Goal: Task Accomplishment & Management: Manage account settings

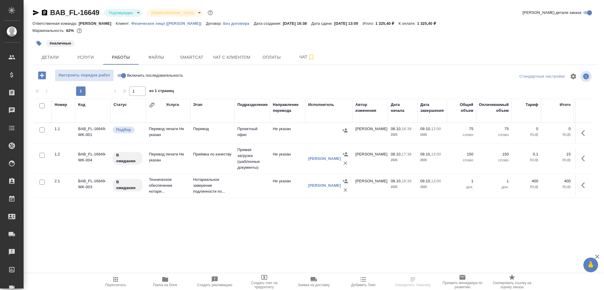
click at [197, 134] on td "Перевод" at bounding box center [212, 133] width 44 height 21
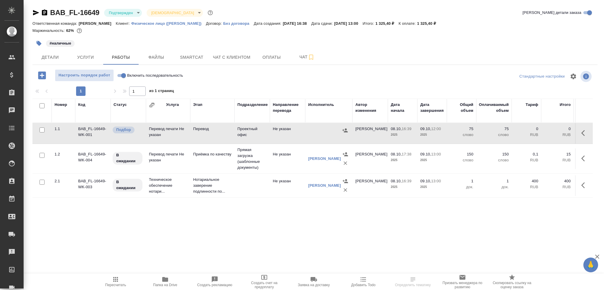
click at [197, 134] on td "Перевод" at bounding box center [212, 133] width 44 height 21
click at [191, 132] on td "Перевод" at bounding box center [212, 133] width 44 height 21
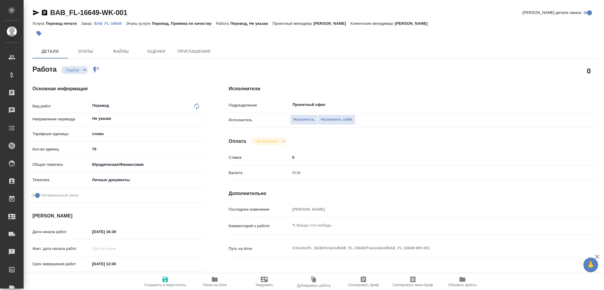
type textarea "x"
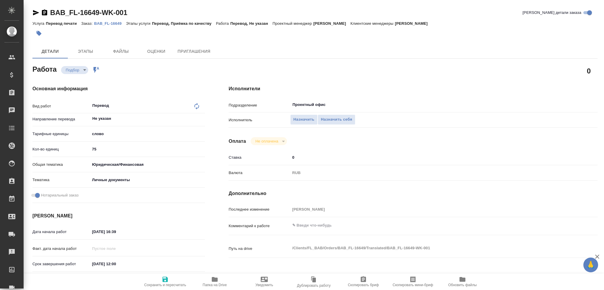
type textarea "x"
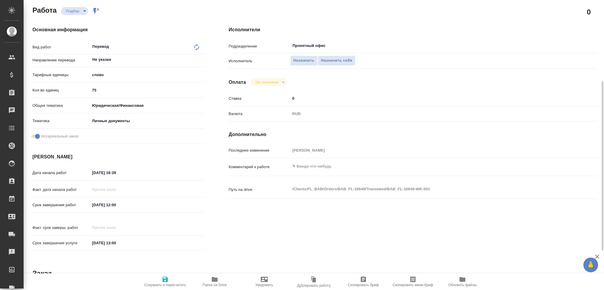
scroll to position [30, 0]
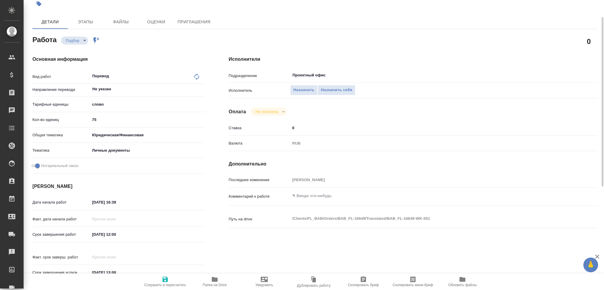
type textarea "x"
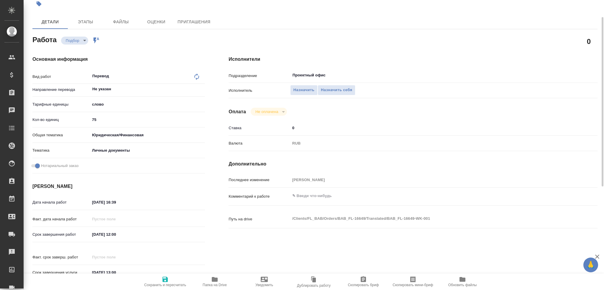
type textarea "x"
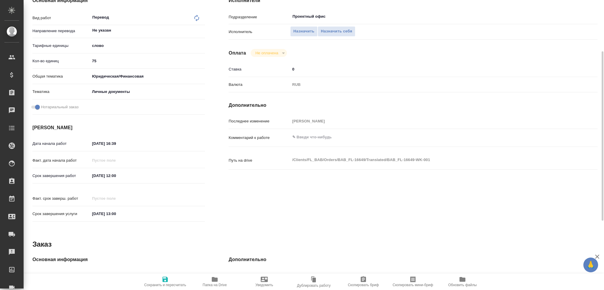
scroll to position [0, 0]
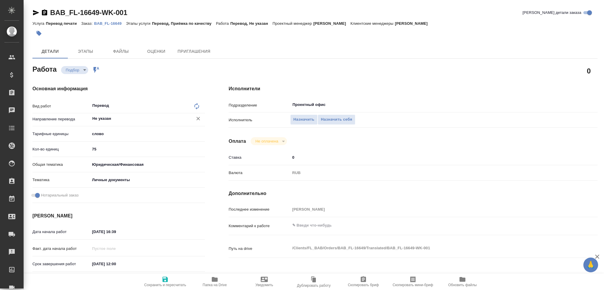
type textarea "x"
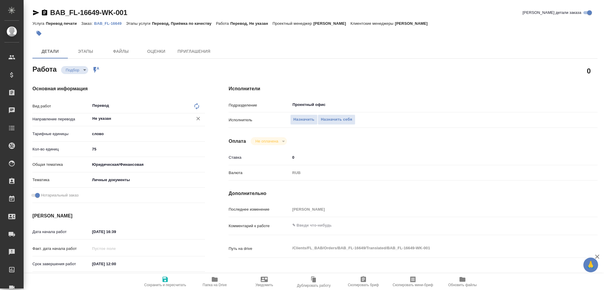
type textarea "x"
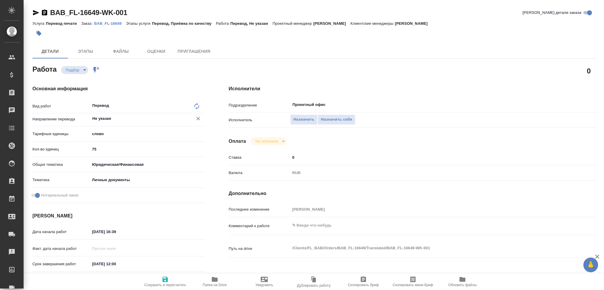
type textarea "x"
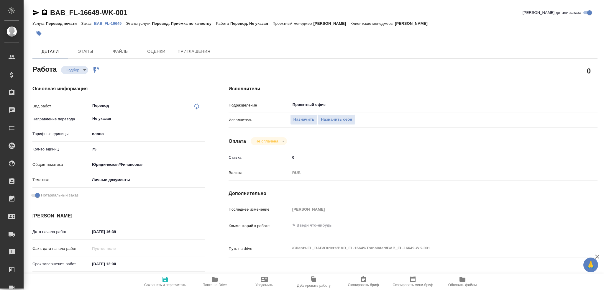
type textarea "x"
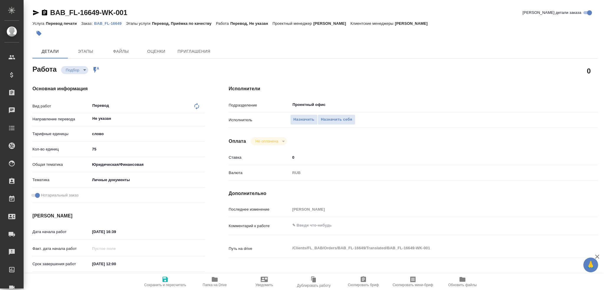
click at [34, 13] on icon "button" at bounding box center [35, 12] width 7 height 7
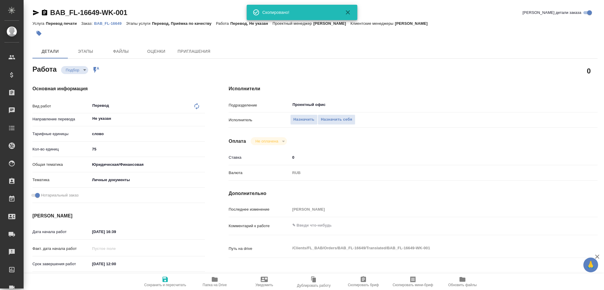
type textarea "x"
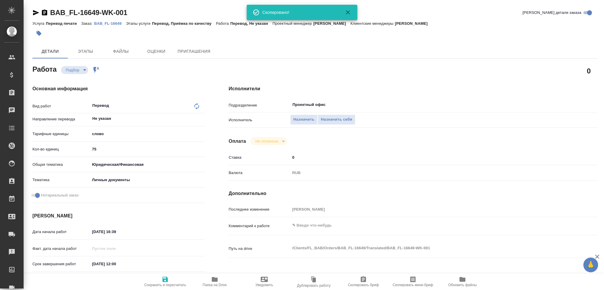
type textarea "x"
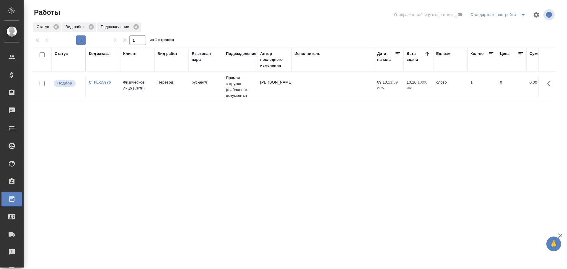
click at [137, 89] on p "Физическое лицо (Сити)" at bounding box center [137, 85] width 28 height 12
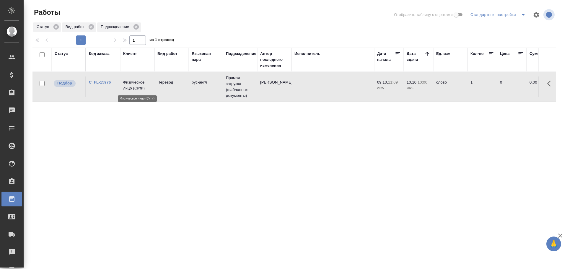
click at [137, 89] on p "Физическое лицо (Сити)" at bounding box center [137, 85] width 28 height 12
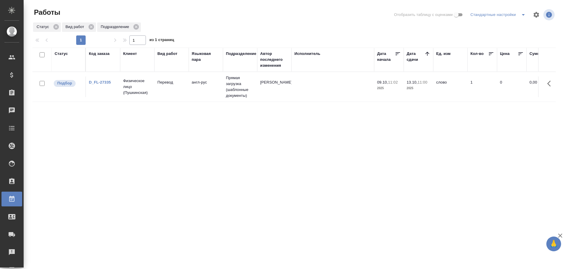
click at [205, 86] on td "англ-рус" at bounding box center [206, 86] width 34 height 21
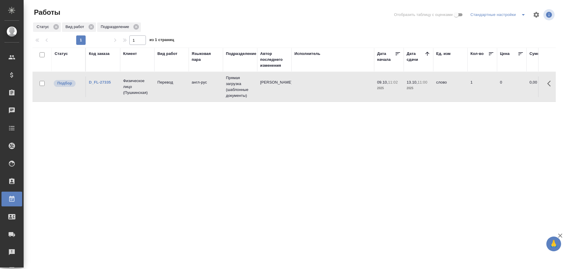
click at [205, 86] on td "англ-рус" at bounding box center [206, 86] width 34 height 21
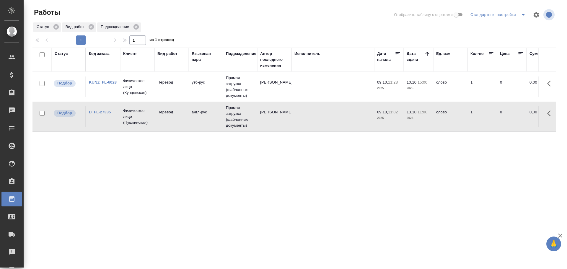
click at [184, 90] on td "Перевод" at bounding box center [171, 86] width 34 height 21
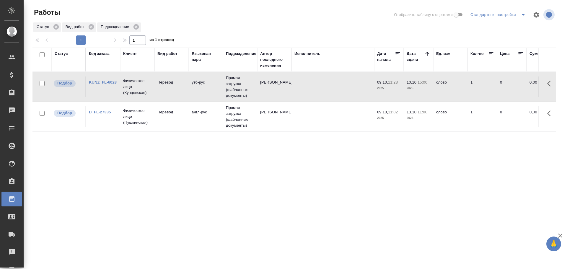
click at [184, 90] on td "Перевод" at bounding box center [171, 86] width 34 height 21
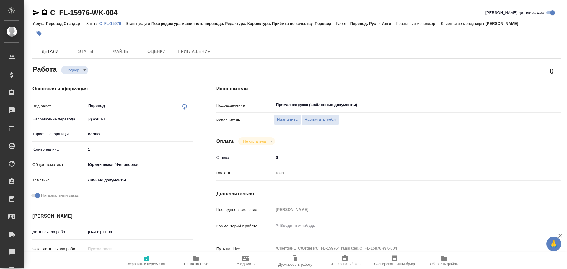
type textarea "x"
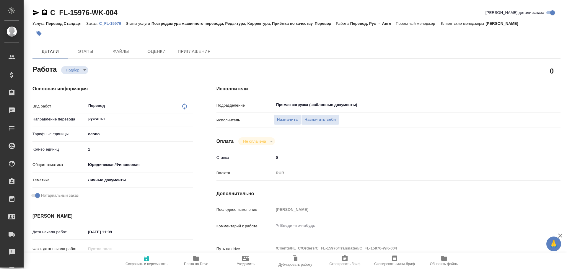
type textarea "x"
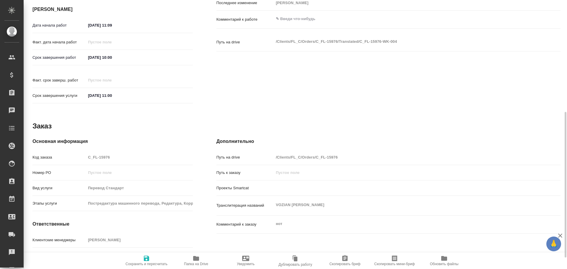
type textarea "x"
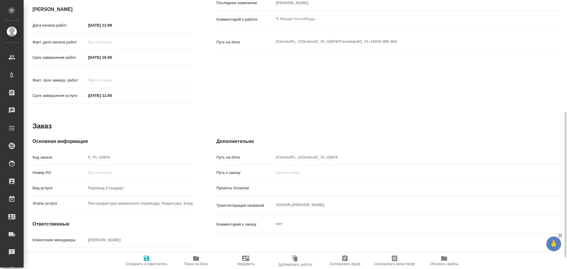
scroll to position [228, 0]
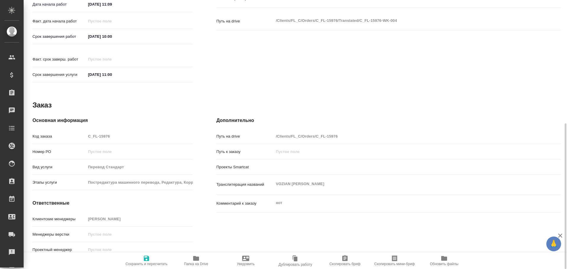
type textarea "x"
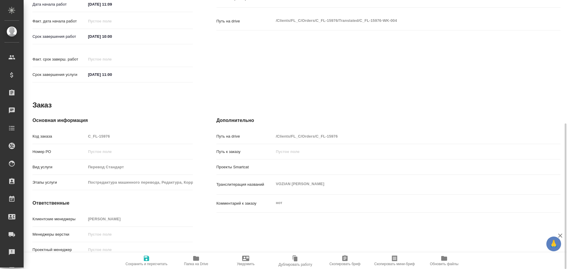
type textarea "x"
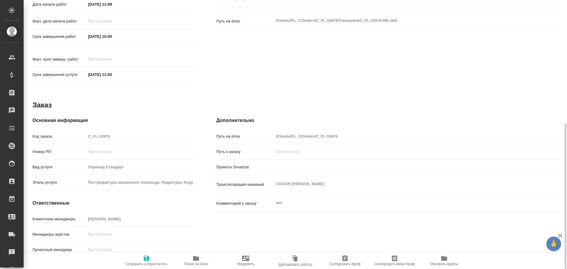
click at [195, 258] on icon "button" at bounding box center [196, 258] width 6 height 5
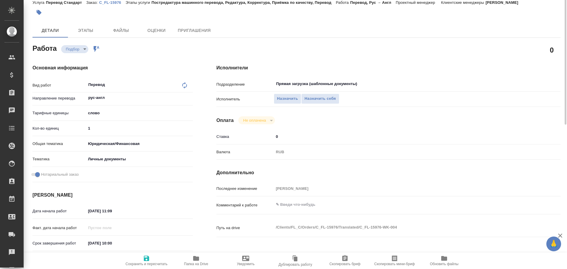
scroll to position [0, 0]
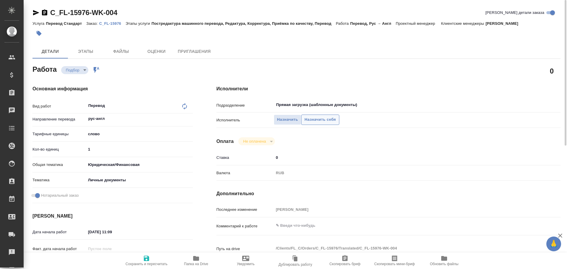
click at [313, 122] on span "Назначить себя" at bounding box center [319, 119] width 31 height 7
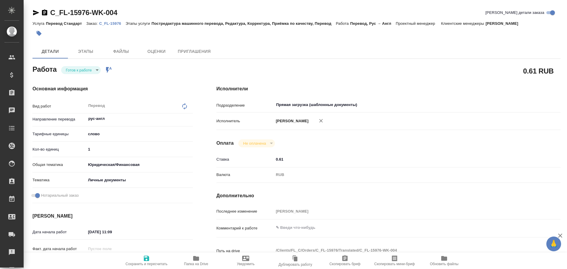
type textarea "x"
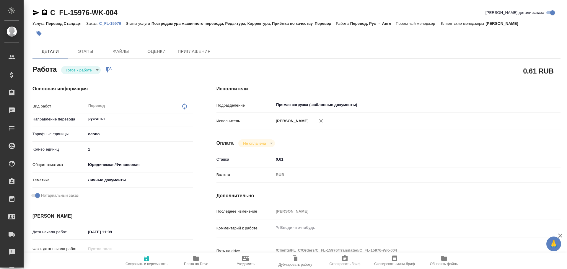
type textarea "x"
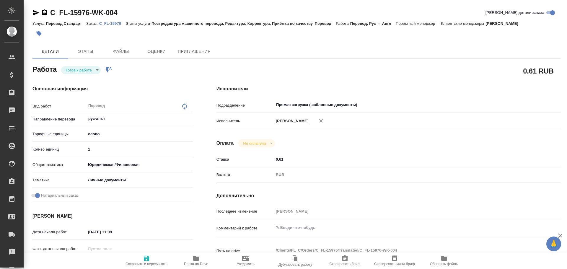
type textarea "x"
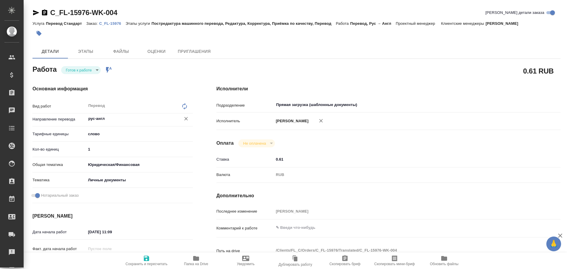
type textarea "x"
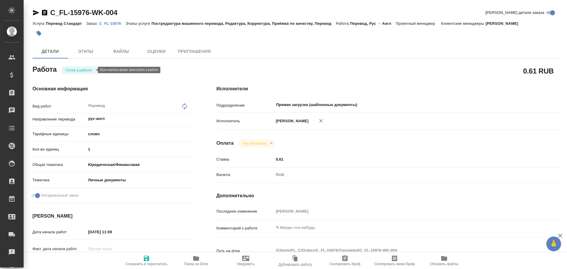
click at [84, 70] on body "🙏 .cls-1 fill:#fff; AWATERA Gusev Alexandr Клиенты Спецификации Заказы Чаты Tod…" at bounding box center [283, 134] width 567 height 269
type textarea "x"
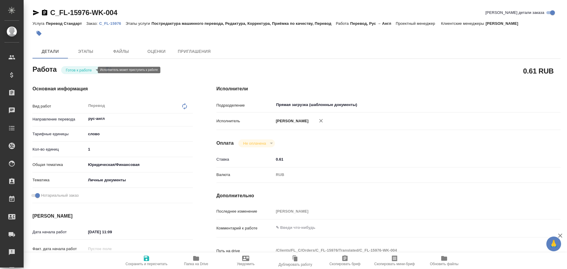
type textarea "x"
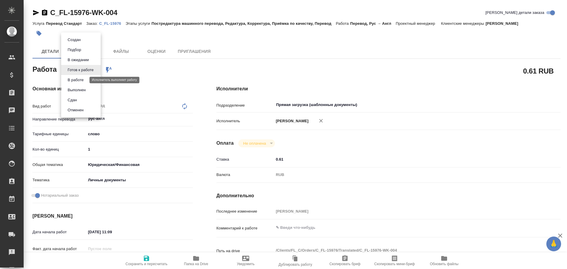
click at [80, 79] on button "В работе" at bounding box center [75, 80] width 19 height 6
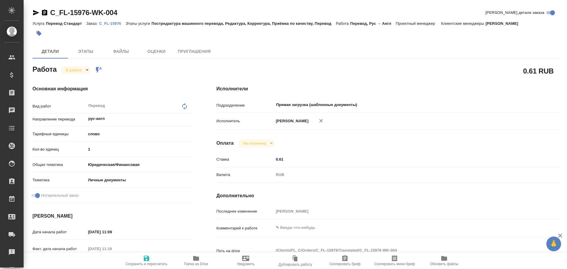
type textarea "x"
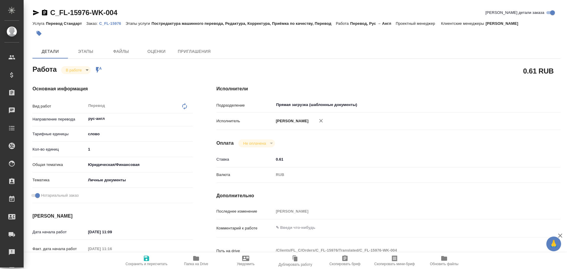
type textarea "x"
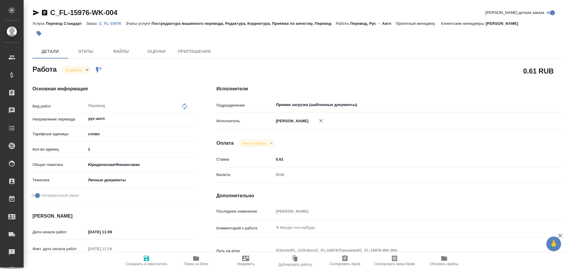
type textarea "x"
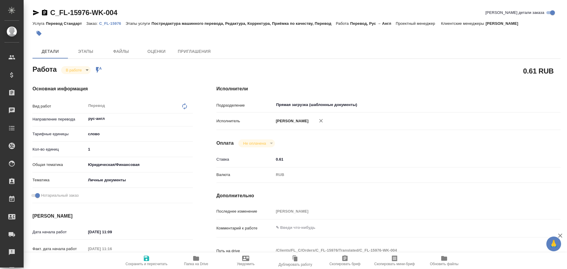
type textarea "x"
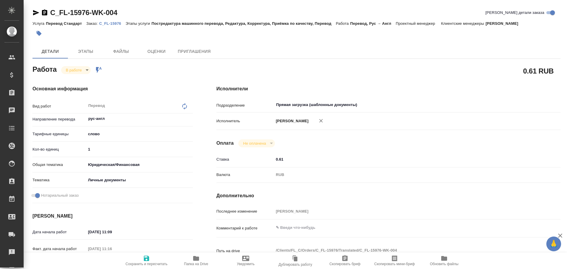
type textarea "x"
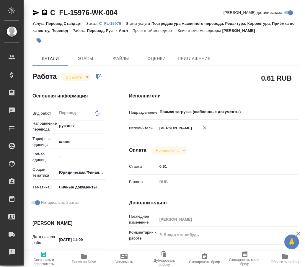
type textarea "x"
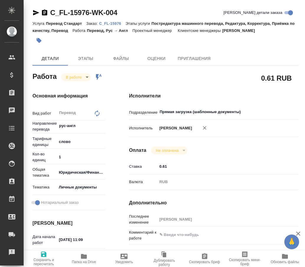
type textarea "x"
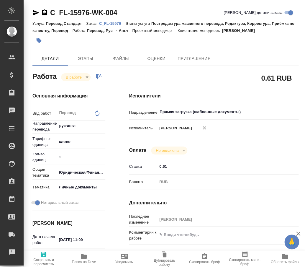
type textarea "x"
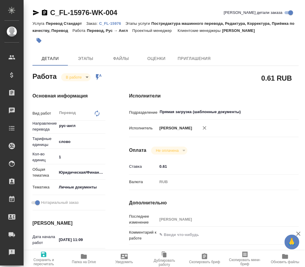
type textarea "x"
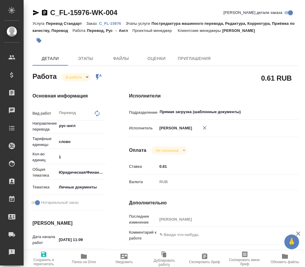
type textarea "x"
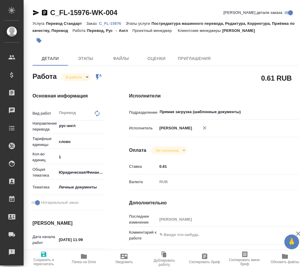
type textarea "x"
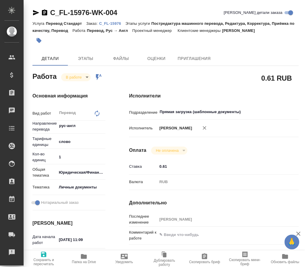
type textarea "x"
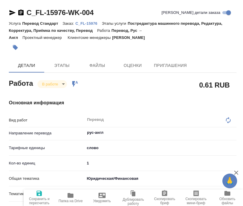
type textarea "x"
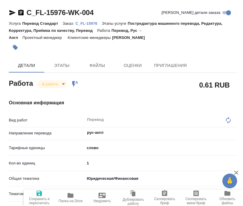
type textarea "x"
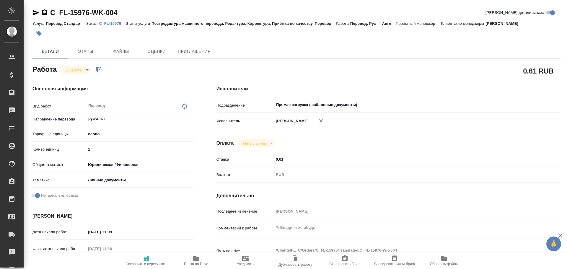
type textarea "x"
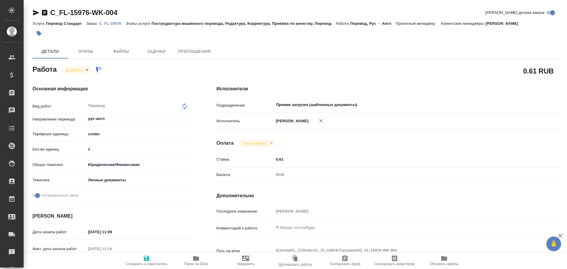
click at [197, 264] on span "Папка на Drive" at bounding box center [196, 264] width 24 height 4
click at [96, 147] on input "1" at bounding box center [139, 149] width 106 height 9
type textarea "x"
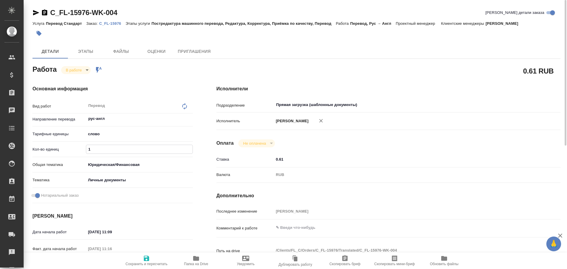
type textarea "x"
type input "2"
type textarea "x"
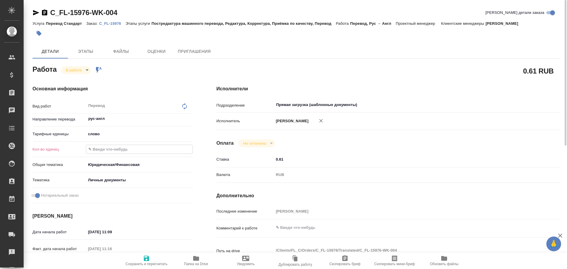
type textarea "x"
type input "20"
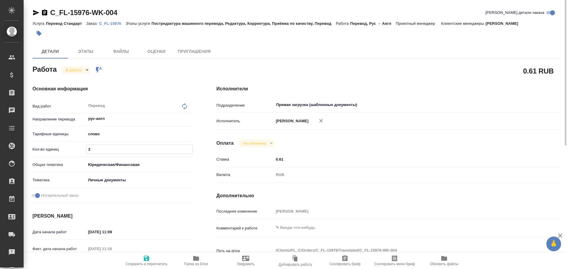
type textarea "x"
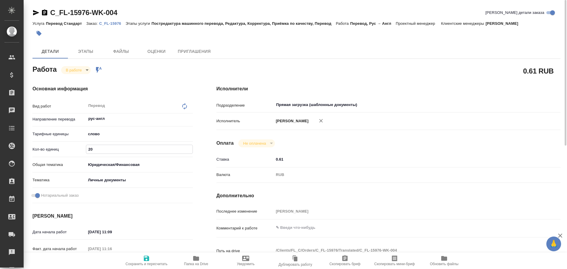
type input "200"
type textarea "x"
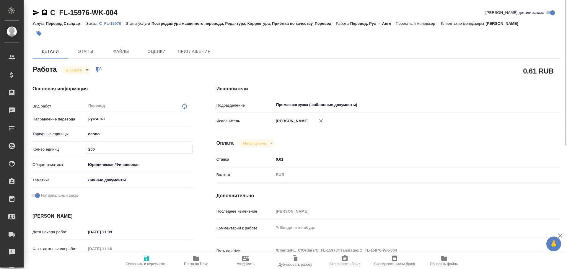
type input "200"
click at [139, 256] on span "Сохранить и пересчитать" at bounding box center [146, 260] width 42 height 11
type textarea "x"
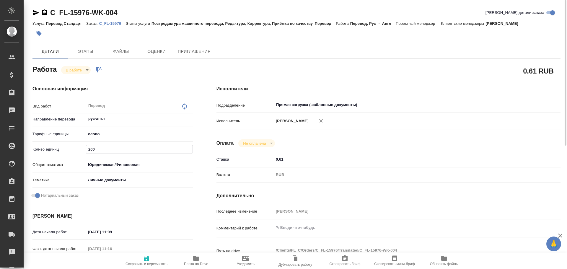
type textarea "x"
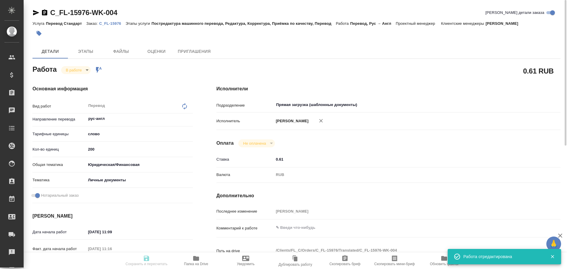
type textarea "x"
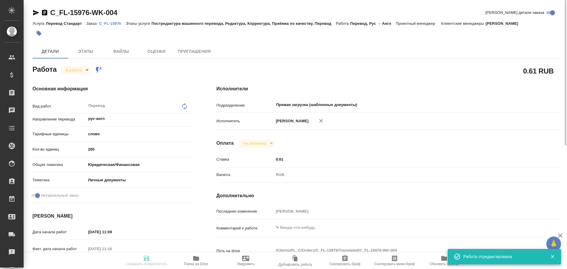
type input "inProgress"
type textarea "Перевод"
type textarea "x"
type input "рус-англ"
type input "5a8b1489cc6b4906c91bfd90"
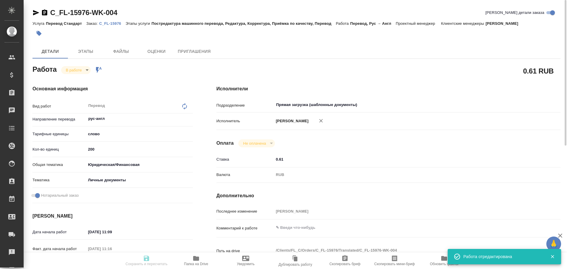
type input "200"
type input "yr-fn"
type input "5a8b8b956a9677013d343cfe"
checkbox input "true"
type input "09.10.2025 11:09"
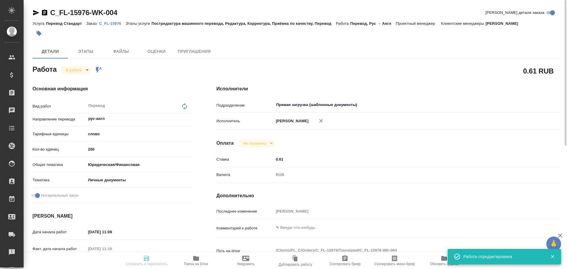
type input "09.10.2025 11:16"
type input "10.10.2025 10:00"
type input "10.10.2025 11:00"
type input "Прямая загрузка (шаблонные документы)"
type input "notPayed"
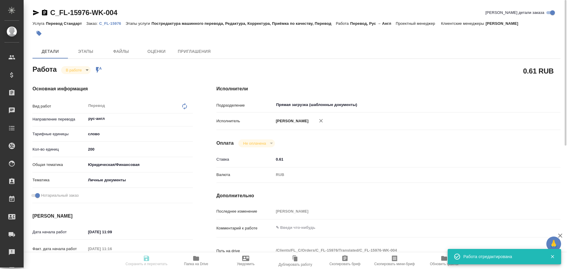
type input "0.61"
type input "RUB"
type input "[PERSON_NAME]"
type textarea "x"
type textarea "/Clients/FL_C/Orders/C_FL-15976/Translated/C_FL-15976-WK-004"
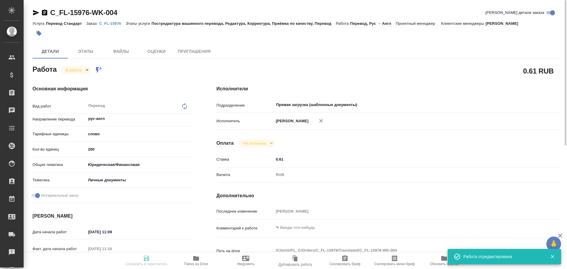
type textarea "x"
type input "C_FL-15976"
type input "Перевод Стандарт"
type input "Постредактура машинного перевода, Редактура, Корректура, Приёмка по качеству, П…"
type input "Лямина Надежда"
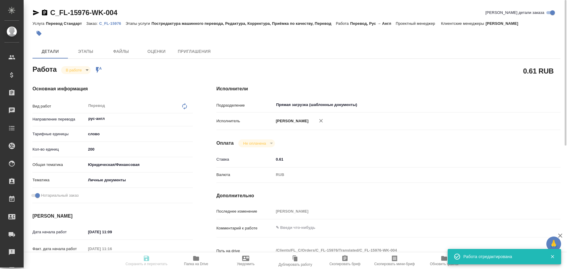
type input "/Clients/FL_C/Orders/C_FL-15976"
type textarea "VOZIAN ANDREY"
type textarea "x"
type textarea "нот"
type textarea "x"
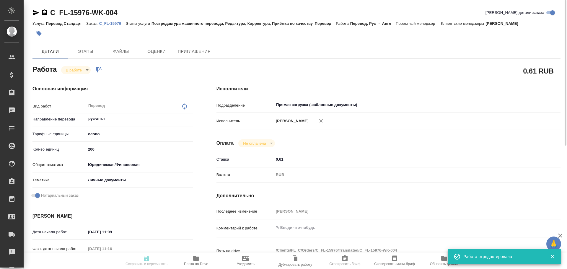
type textarea "x"
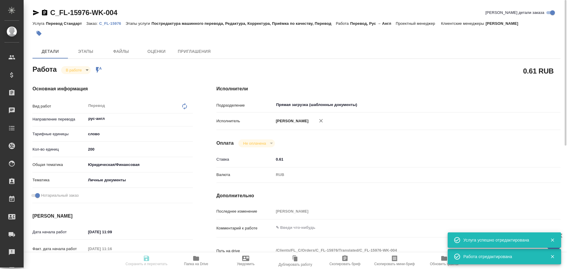
type textarea "x"
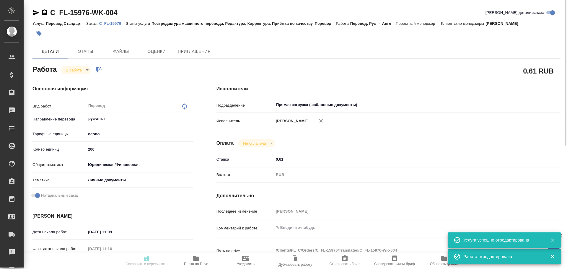
type textarea "x"
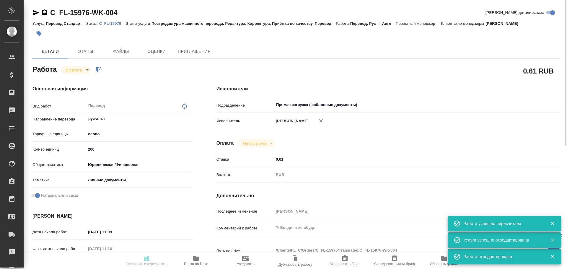
type input "inProgress"
type textarea "Перевод"
type textarea "x"
type input "рус-англ"
type input "5a8b1489cc6b4906c91bfd90"
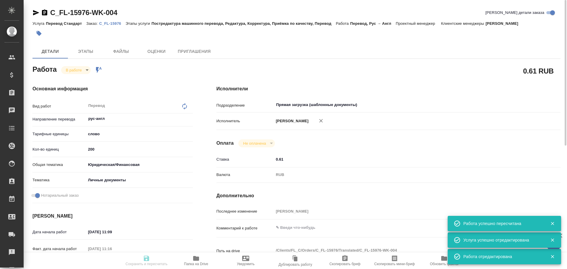
type input "200"
type input "yr-fn"
type input "5a8b8b956a9677013d343cfe"
checkbox input "true"
type input "09.10.2025 11:09"
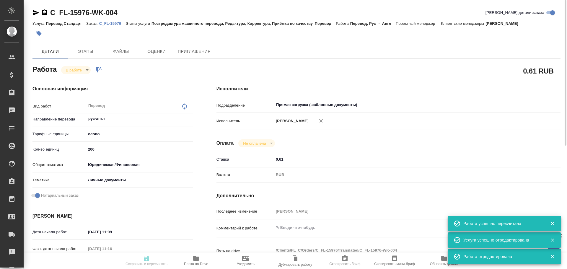
type input "09.10.2025 11:16"
type input "10.10.2025 10:00"
type input "10.10.2025 11:00"
type input "Прямая загрузка (шаблонные документы)"
type input "notPayed"
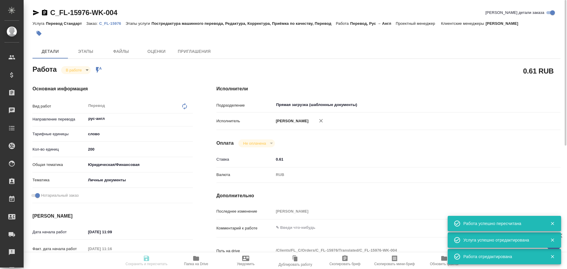
type input "0.61"
type input "RUB"
type input "[PERSON_NAME]"
type textarea "x"
type textarea "/Clients/FL_C/Orders/C_FL-15976/Translated/C_FL-15976-WK-004"
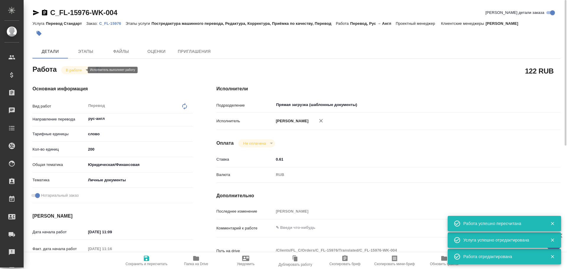
click at [79, 70] on body "🙏 .cls-1 fill:#fff; AWATERA Gusev Alexandr Клиенты Спецификации Заказы 0 Чаты T…" at bounding box center [283, 134] width 567 height 269
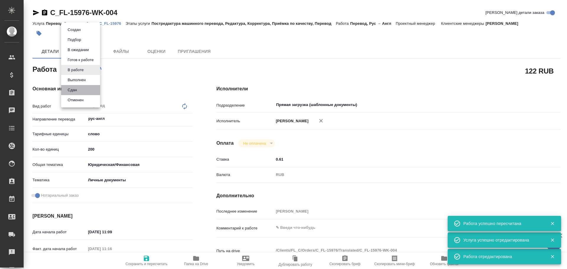
click at [81, 92] on li "Сдан" at bounding box center [80, 90] width 39 height 10
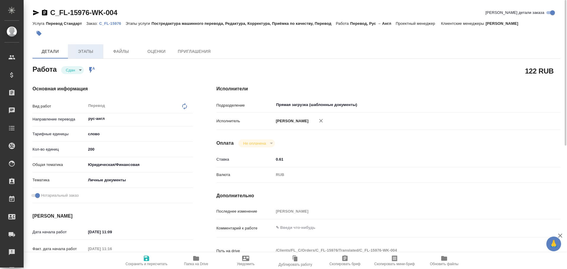
click at [85, 53] on span "Этапы" at bounding box center [85, 51] width 28 height 7
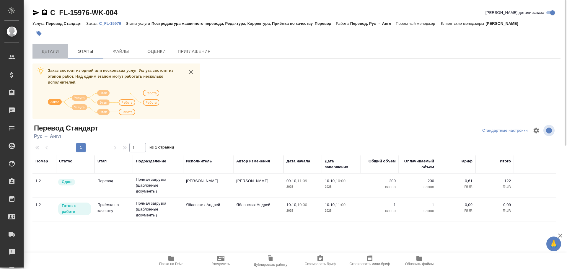
click at [67, 51] on button "Детали" at bounding box center [49, 51] width 35 height 14
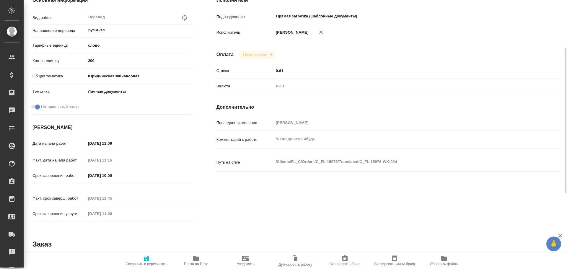
scroll to position [177, 0]
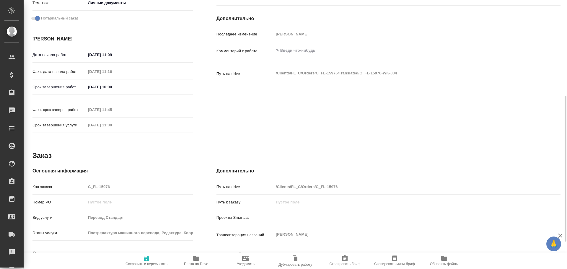
click at [69, 181] on div "Код заказа C_FL-15976" at bounding box center [112, 186] width 160 height 10
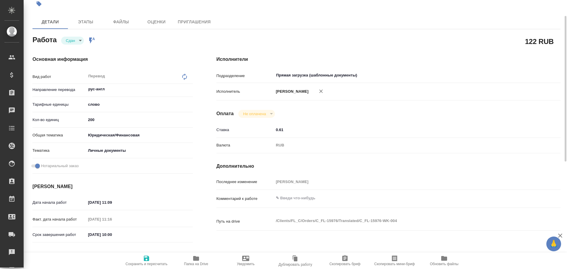
scroll to position [0, 0]
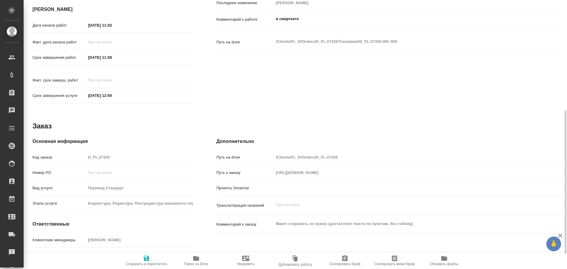
type textarea "x"
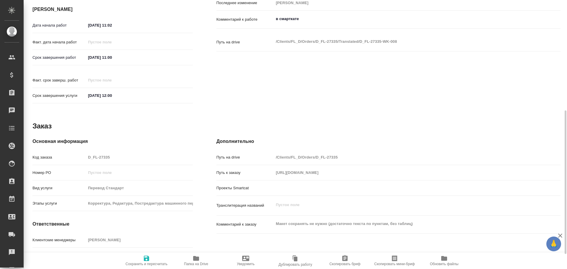
scroll to position [235, 0]
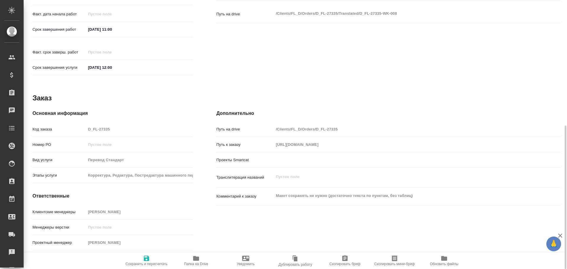
type textarea "x"
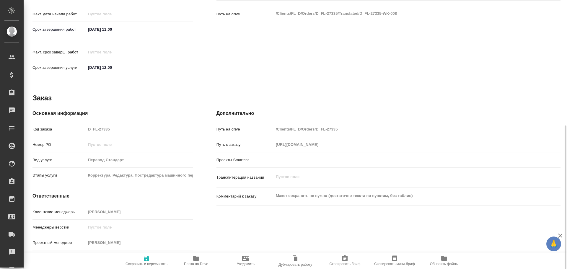
type textarea "x"
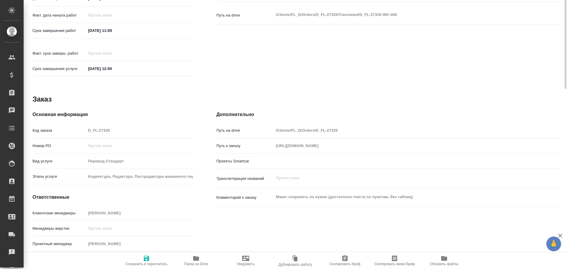
scroll to position [28, 0]
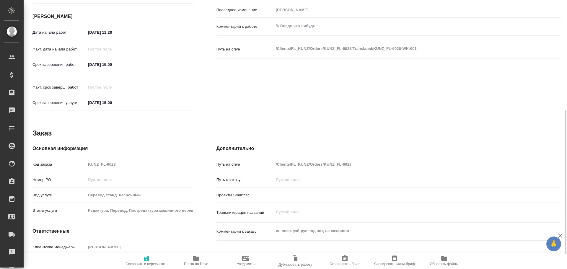
scroll to position [235, 0]
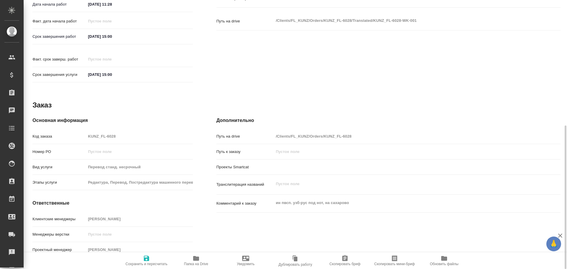
click at [199, 257] on span "Папка на Drive" at bounding box center [196, 260] width 42 height 11
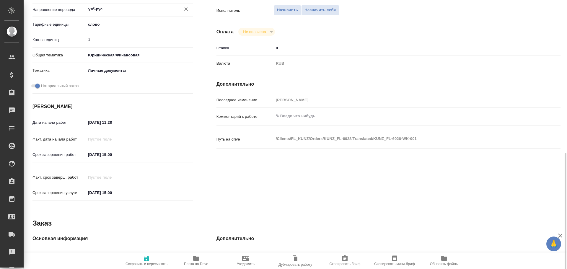
scroll to position [58, 0]
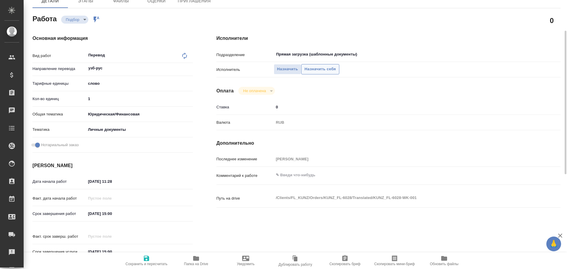
click at [308, 72] on span "Назначить себя" at bounding box center [319, 69] width 31 height 7
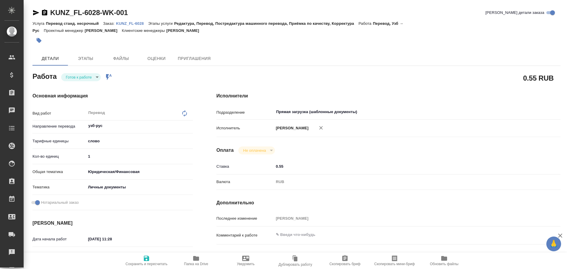
type textarea "x"
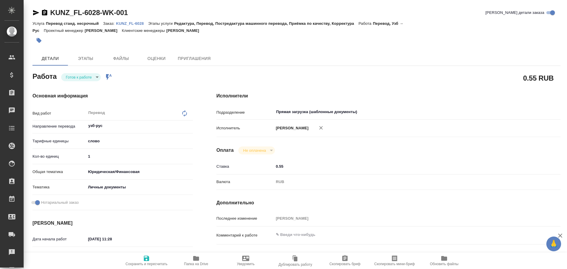
type textarea "x"
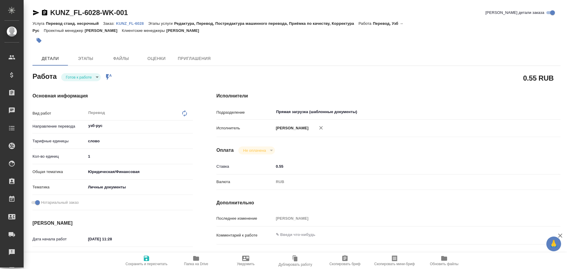
type textarea "x"
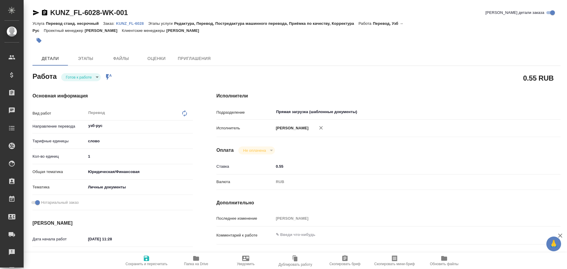
type textarea "x"
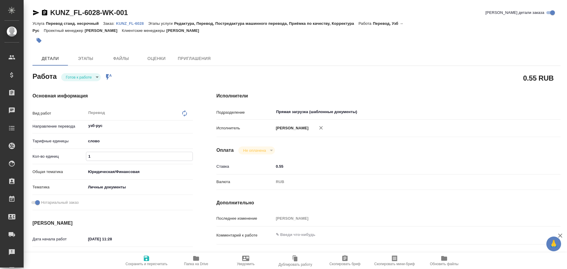
click at [96, 152] on input "1" at bounding box center [139, 156] width 106 height 9
type textarea "x"
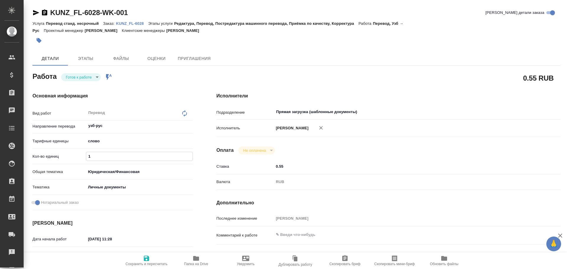
type textarea "x"
type input "10"
type textarea "x"
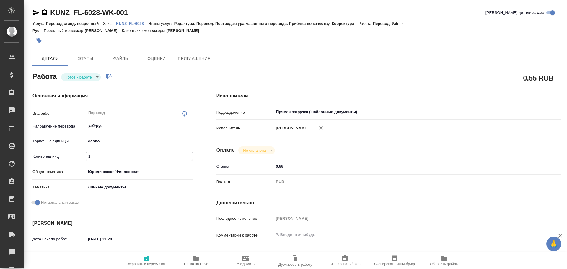
type textarea "x"
type input "100"
type textarea "x"
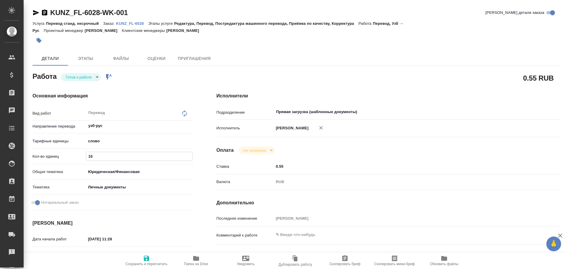
type textarea "x"
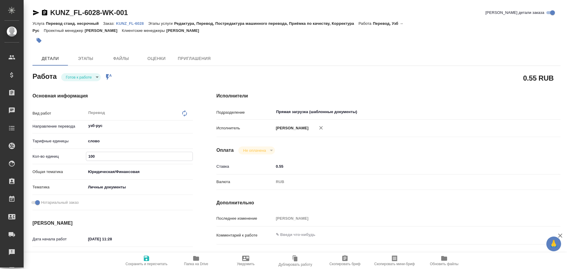
type textarea "x"
type input "100"
click at [146, 256] on icon "button" at bounding box center [146, 258] width 5 height 5
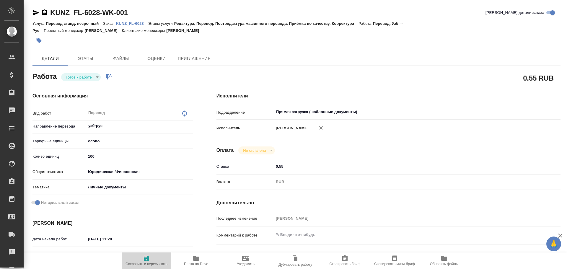
type textarea "x"
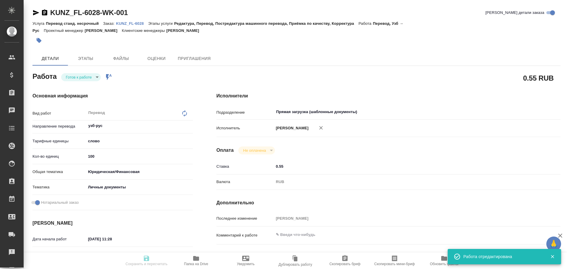
type textarea "x"
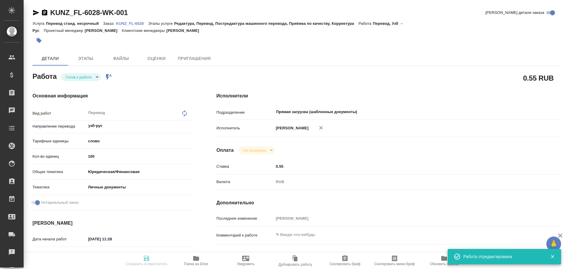
type input "readyForWork"
type textarea "Перевод"
type textarea "x"
type input "узб-рус"
type input "5a8b1489cc6b4906c91bfd90"
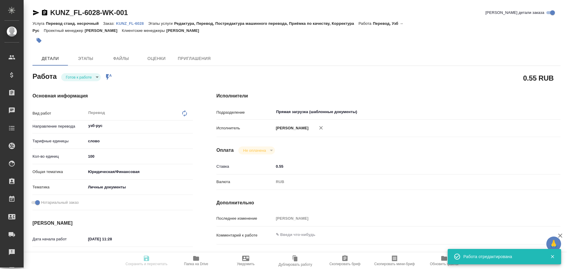
type input "100"
type input "yr-fn"
type input "5a8b8b956a9677013d343cfe"
checkbox input "true"
type input "[DATE] 11:28"
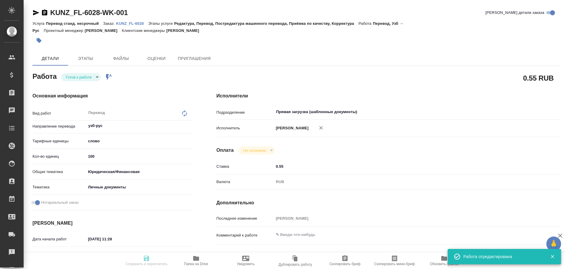
type input "[DATE] 15:00"
type input "Прямая загрузка (шаблонные документы)"
type input "notPayed"
type input "0.55"
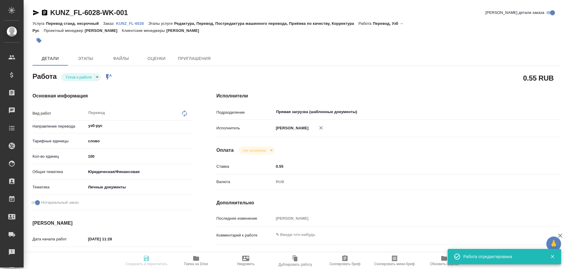
type input "RUB"
type input "[PERSON_NAME]"
type textarea "x"
type textarea "/Clients/FL_KUNZ/Orders/KUNZ_FL-6028/Translated/KUNZ_FL-6028-WK-001"
type textarea "x"
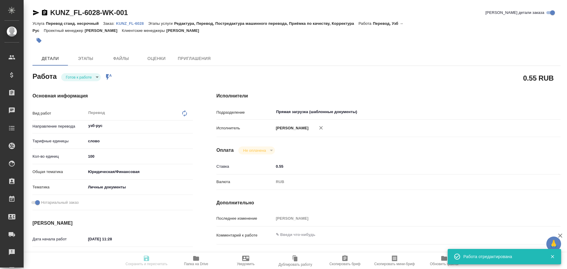
type input "KUNZ_FL-6028"
type input "Перевод станд. несрочный"
type input "Редактура, Перевод, Постредактура машинного перевода, Приёмка по качеству, Корр…"
type input "[PERSON_NAME]"
type input "/Clients/FL_KUNZ/Orders/KUNZ_FL-6028"
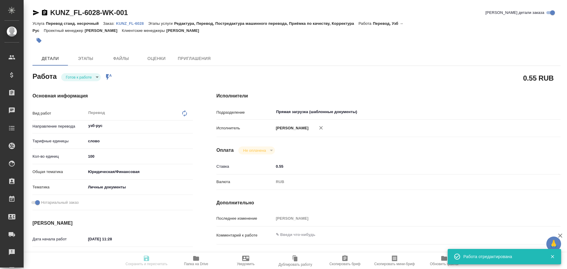
type textarea "x"
type textarea "ин пвсп. узб-рус под нот, на сахарово"
type textarea "x"
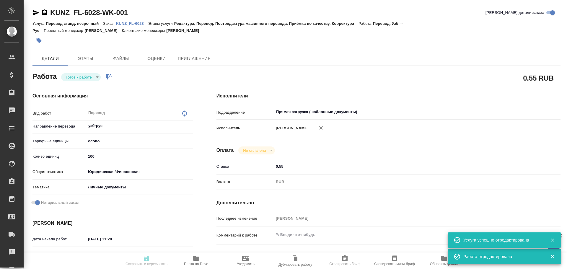
type textarea "x"
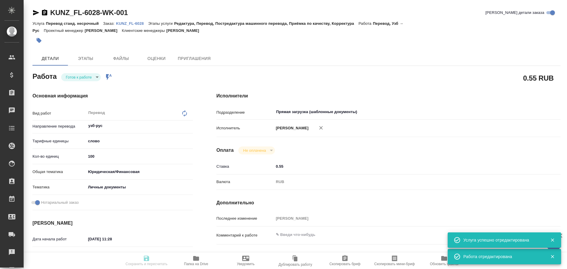
type textarea "x"
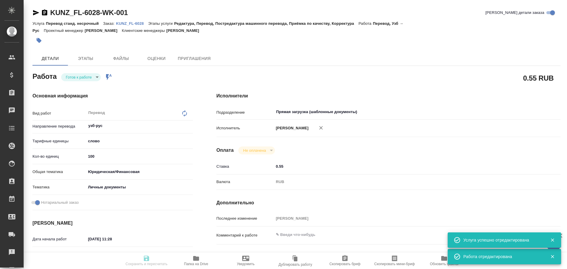
type textarea "x"
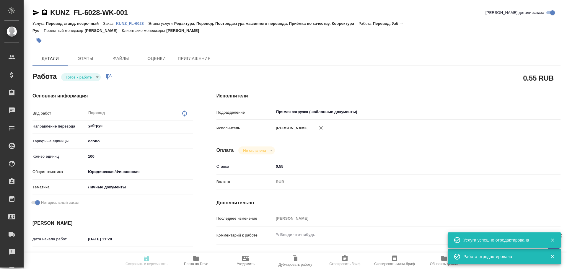
type textarea "x"
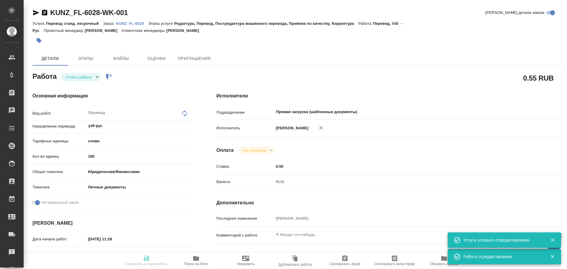
type textarea "x"
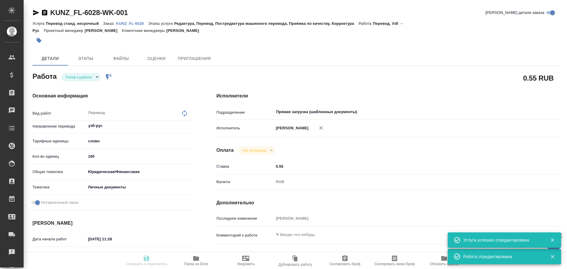
type input "readyForWork"
type textarea "Перевод"
type textarea "x"
type input "узб-рус"
type input "5a8b1489cc6b4906c91bfd90"
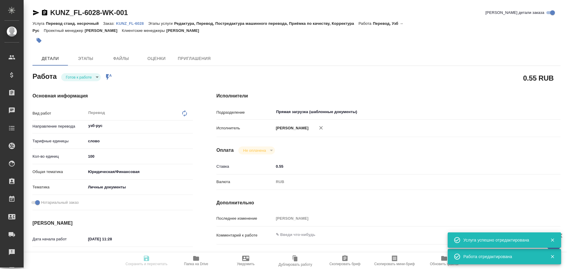
type input "100"
type input "yr-fn"
type input "5a8b8b956a9677013d343cfe"
checkbox input "true"
type input "[DATE] 11:28"
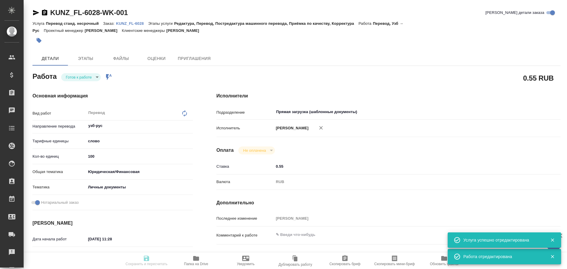
type input "[DATE] 15:00"
type input "Прямая загрузка (шаблонные документы)"
type input "notPayed"
type input "0.55"
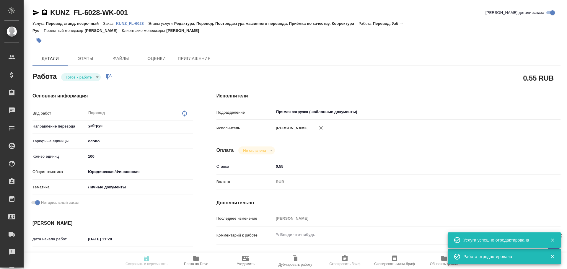
type input "RUB"
type input "[PERSON_NAME]"
type textarea "x"
type textarea "/Clients/FL_KUNZ/Orders/KUNZ_FL-6028/Translated/KUNZ_FL-6028-WK-001"
type textarea "x"
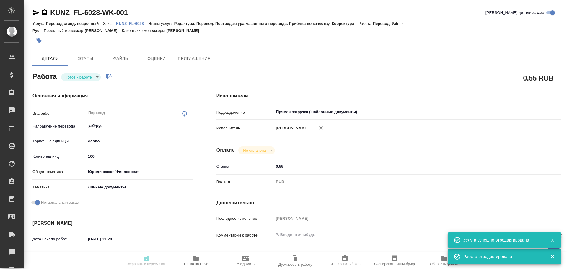
type input "KUNZ_FL-6028"
type input "Перевод станд. несрочный"
type input "Редактура, Перевод, Постредактура машинного перевода, Приёмка по качеству, Корр…"
type input "[PERSON_NAME]"
type input "/Clients/FL_KUNZ/Orders/KUNZ_FL-6028"
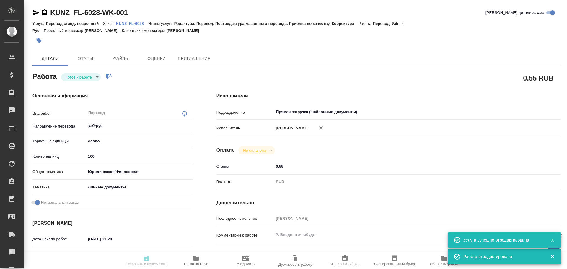
type textarea "x"
type textarea "ин пвсп. узб-рус под нот, на сахарово"
type textarea "x"
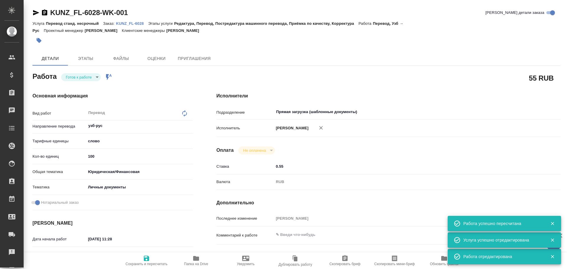
type textarea "x"
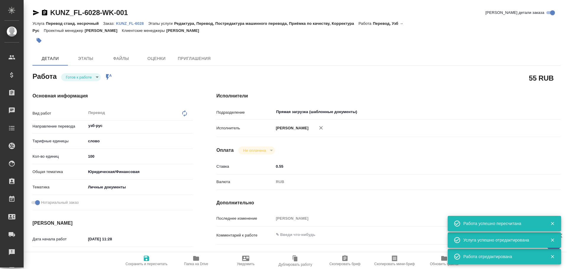
type textarea "x"
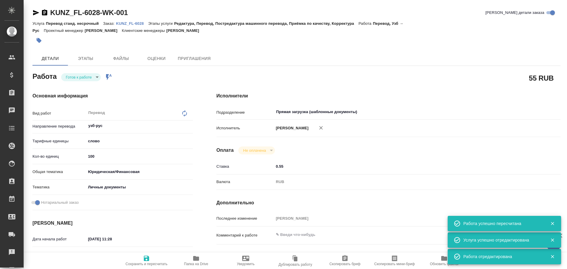
type textarea "x"
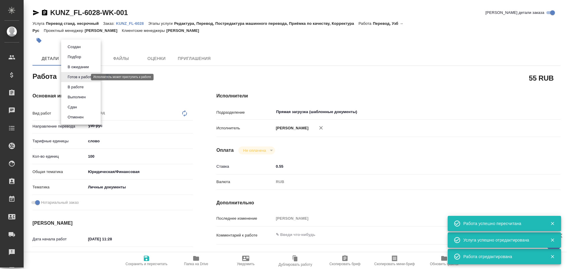
type textarea "x"
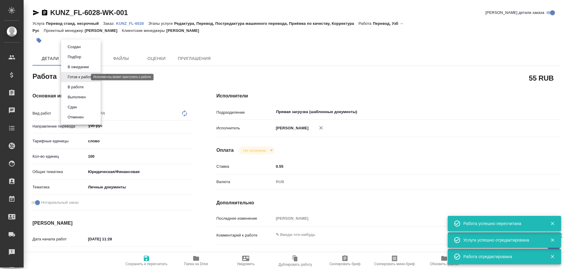
click at [82, 76] on body "🙏 .cls-1 fill:#fff; AWATERA [PERSON_NAME] Спецификации Заказы 0 Чаты Todo Проек…" at bounding box center [283, 134] width 567 height 269
type textarea "x"
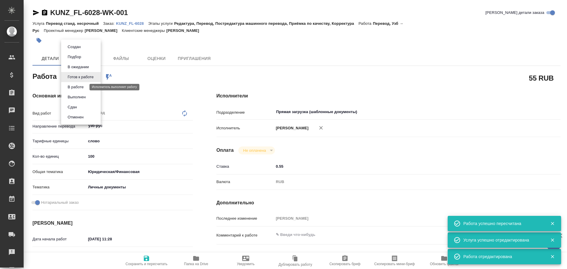
type textarea "x"
click at [82, 88] on button "В работе" at bounding box center [75, 87] width 19 height 6
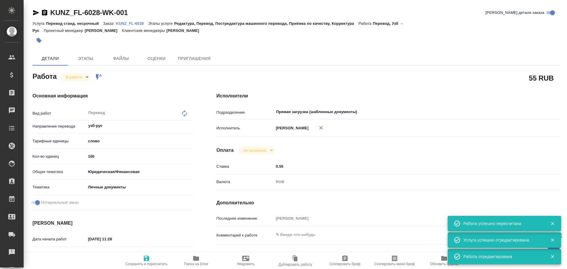
type textarea "x"
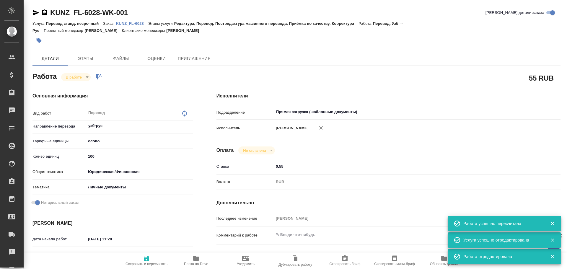
type textarea "x"
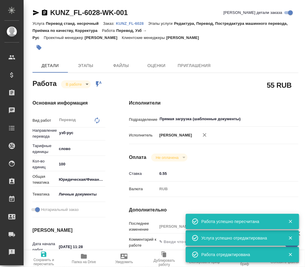
type textarea "x"
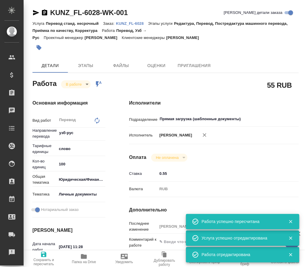
type textarea "x"
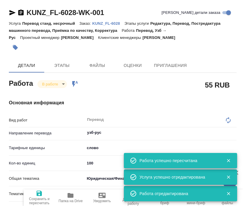
type textarea "x"
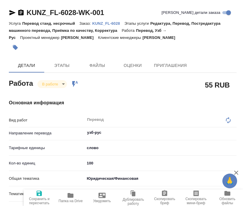
type textarea "x"
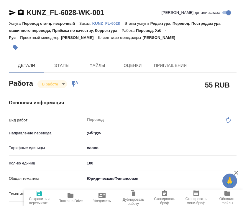
type textarea "x"
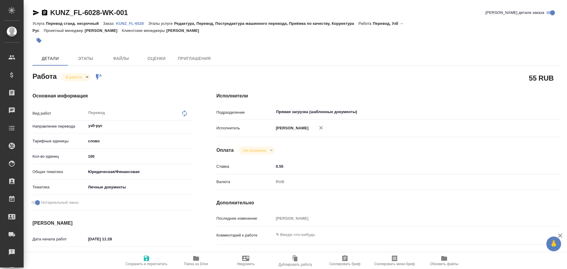
type textarea "x"
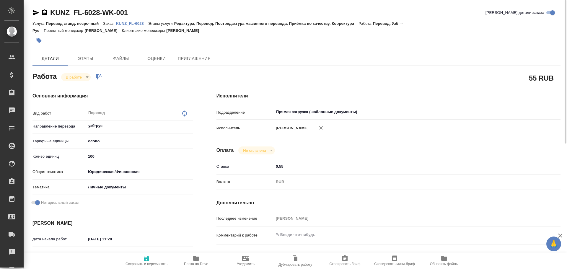
click at [201, 263] on span "Папка на Drive" at bounding box center [196, 264] width 24 height 4
click at [75, 79] on body "🙏 .cls-1 fill:#fff; AWATERA [PERSON_NAME] Спецификации Заказы 0 Чаты Todo Проек…" at bounding box center [283, 134] width 567 height 269
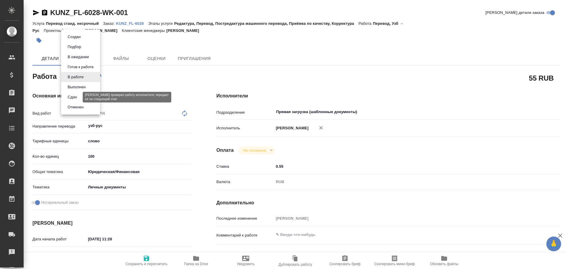
click at [71, 99] on button "Сдан" at bounding box center [72, 97] width 13 height 6
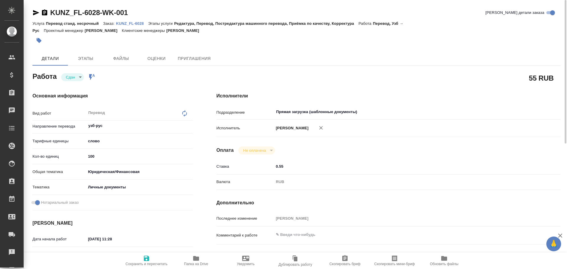
type textarea "x"
click at [152, 261] on span "Сохранить и пересчитать" at bounding box center [146, 260] width 42 height 11
click at [84, 62] on span "Этапы" at bounding box center [85, 58] width 28 height 7
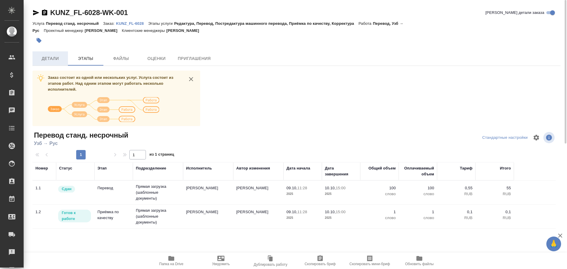
click at [57, 61] on span "Детали" at bounding box center [50, 58] width 28 height 7
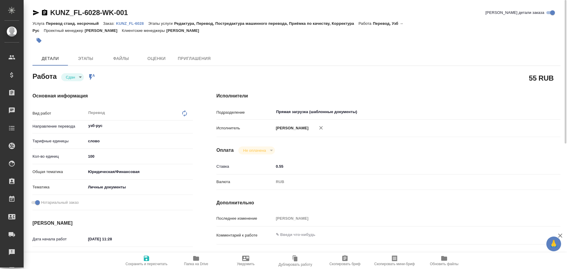
scroll to position [177, 0]
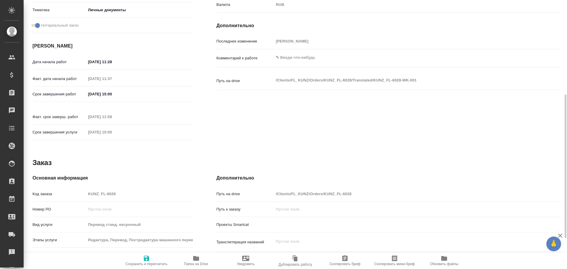
click at [66, 189] on div "Код заказа KUNZ_FL-6028" at bounding box center [112, 194] width 160 height 10
